Goal: Transaction & Acquisition: Purchase product/service

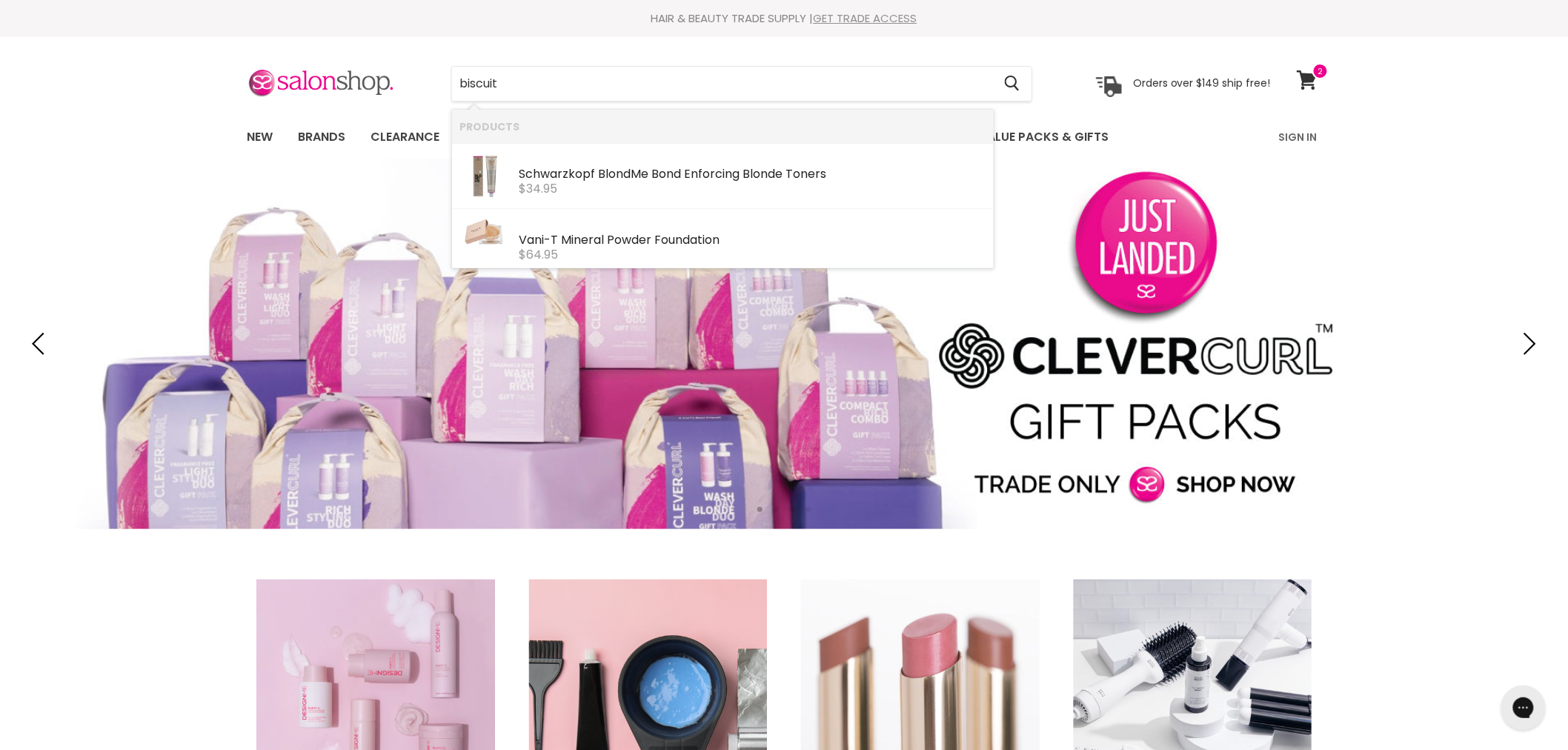
type input "biscuit"
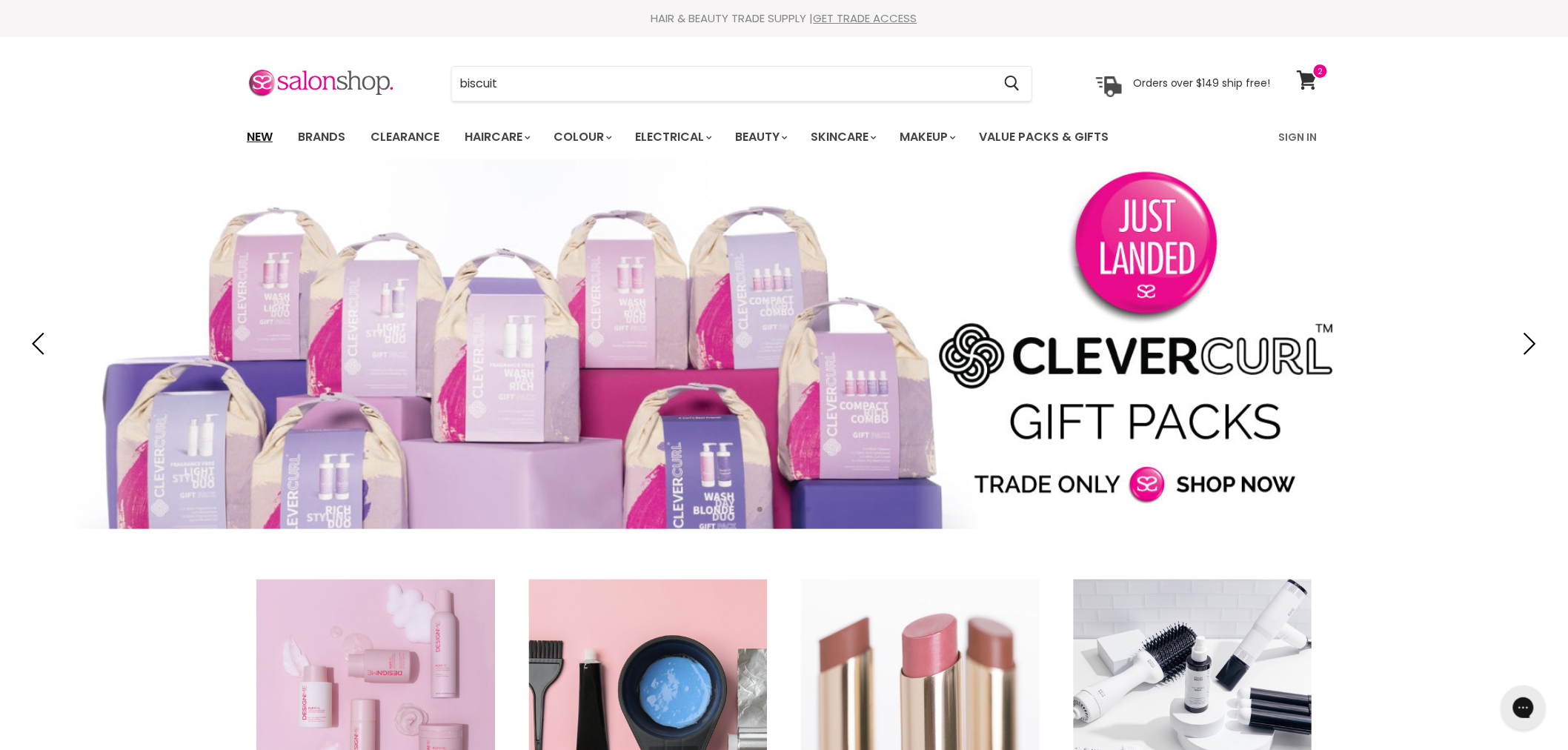
click at [254, 137] on link "New" at bounding box center [260, 137] width 48 height 31
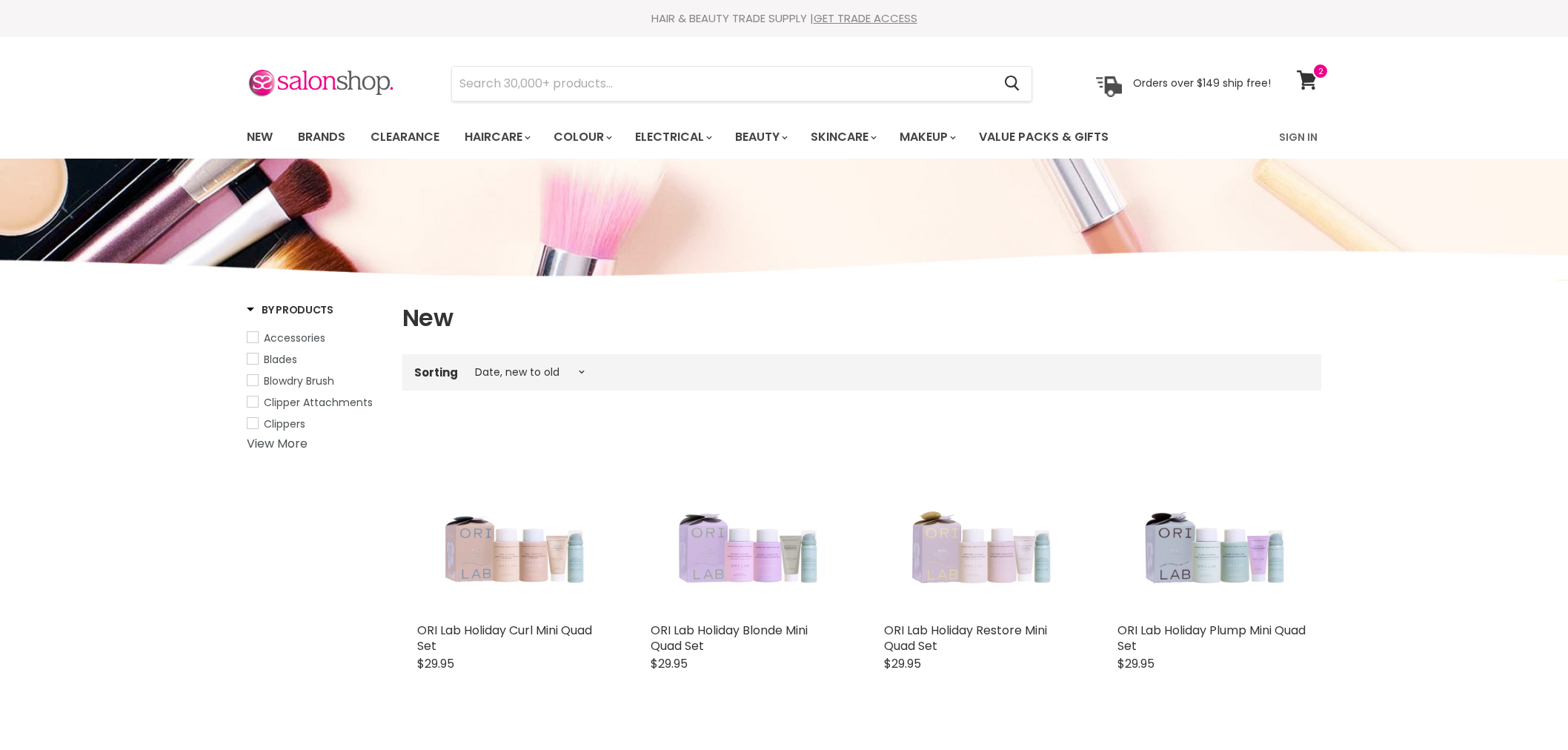
select select "created-descending"
